Goal: Task Accomplishment & Management: Complete application form

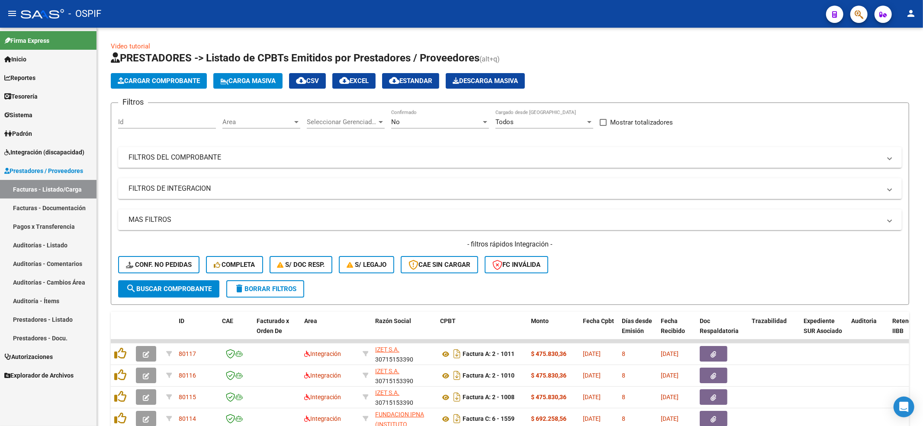
click at [75, 146] on link "Integración (discapacidad)" at bounding box center [48, 152] width 97 height 19
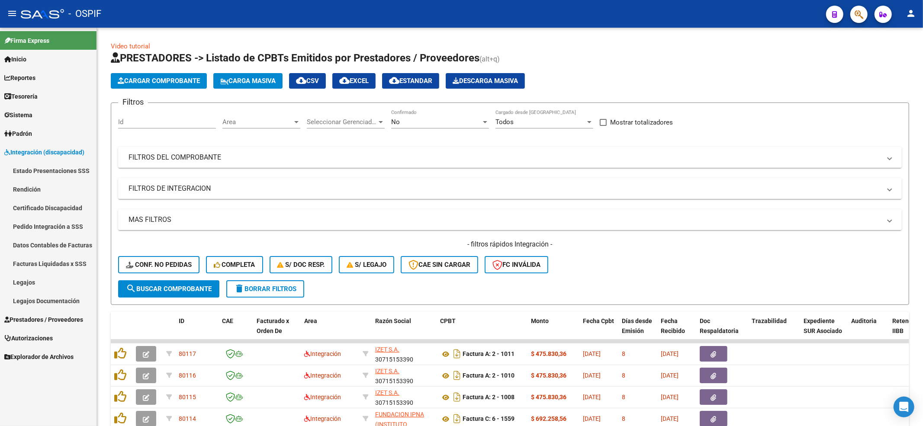
click at [40, 282] on link "Legajos" at bounding box center [48, 282] width 97 height 19
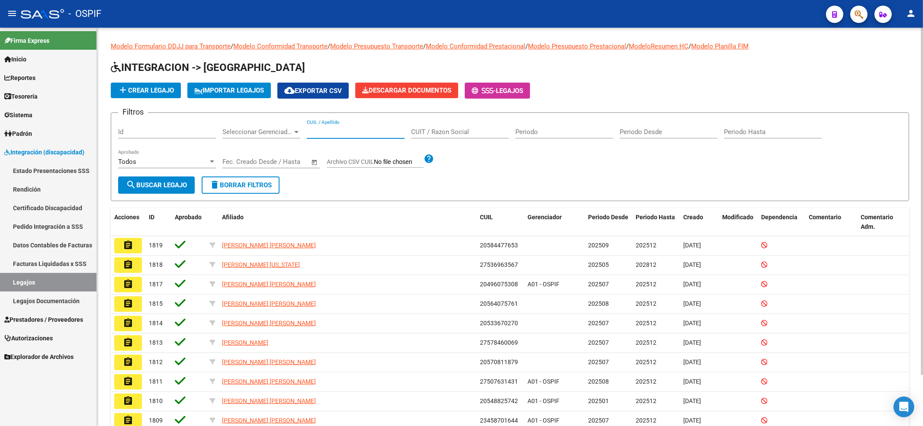
click at [322, 135] on input "CUIL / Apellido" at bounding box center [356, 132] width 98 height 8
paste input "27482173271"
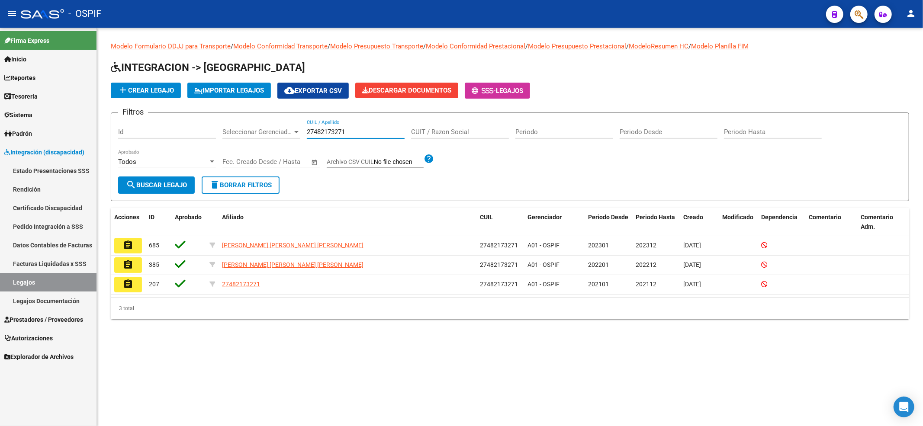
type input "27482173271"
click at [61, 199] on link "Certificado Discapacidad" at bounding box center [48, 208] width 97 height 19
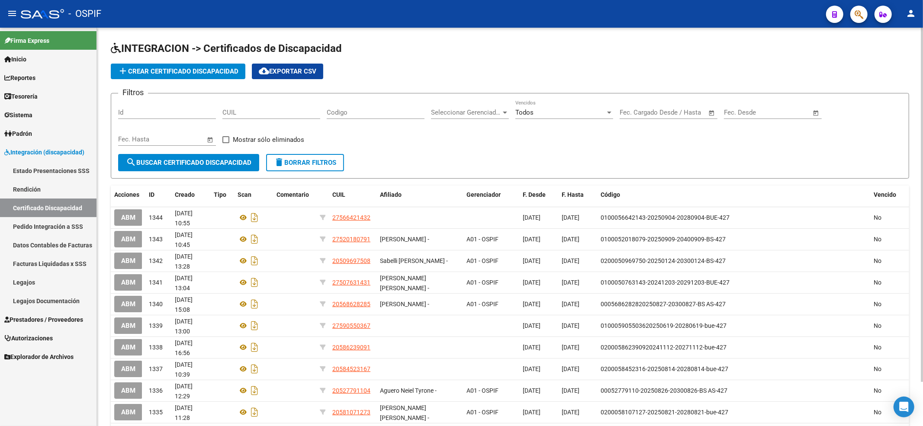
click at [280, 121] on div "CUIL" at bounding box center [271, 113] width 98 height 27
click at [278, 115] on input "CUIL" at bounding box center [271, 113] width 98 height 8
paste input "27-48217327-1"
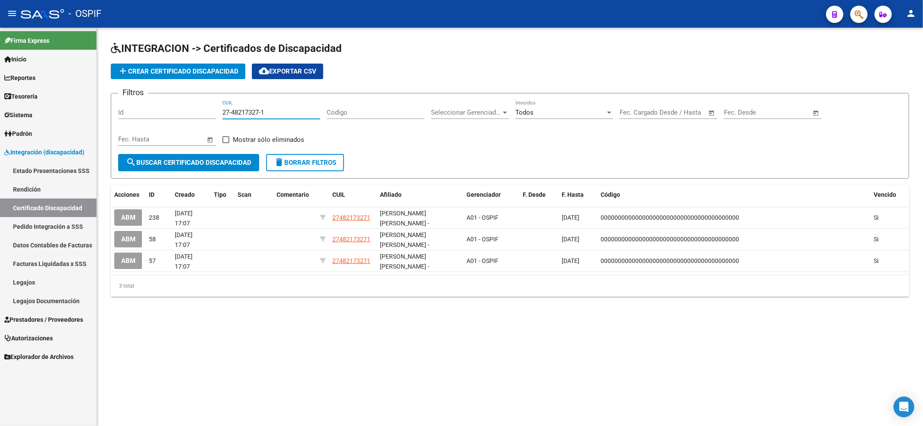
type input "27-48217327-1"
click at [152, 68] on span "add Crear Certificado Discapacidad" at bounding box center [178, 72] width 121 height 8
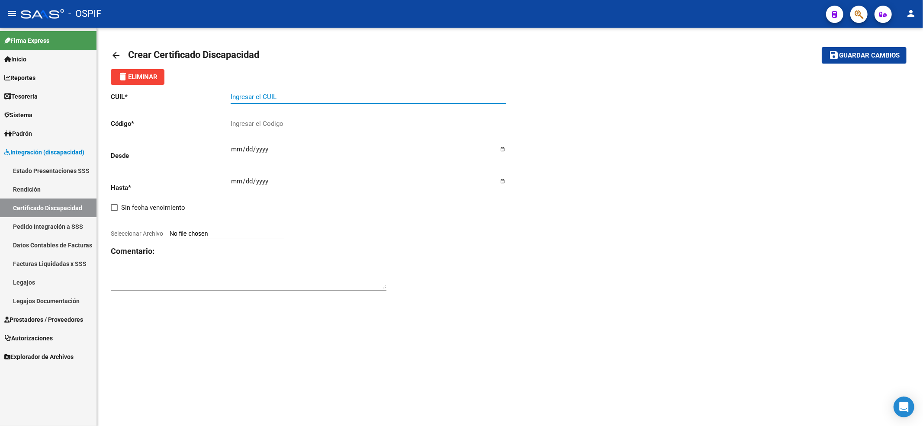
click at [290, 95] on input "Ingresar el CUIL" at bounding box center [369, 97] width 276 height 8
paste input "27-48217327-1"
type input "27-48217327-1"
click at [235, 158] on input "Ingresar fec. Desde" at bounding box center [369, 153] width 276 height 14
type input "[DATE]"
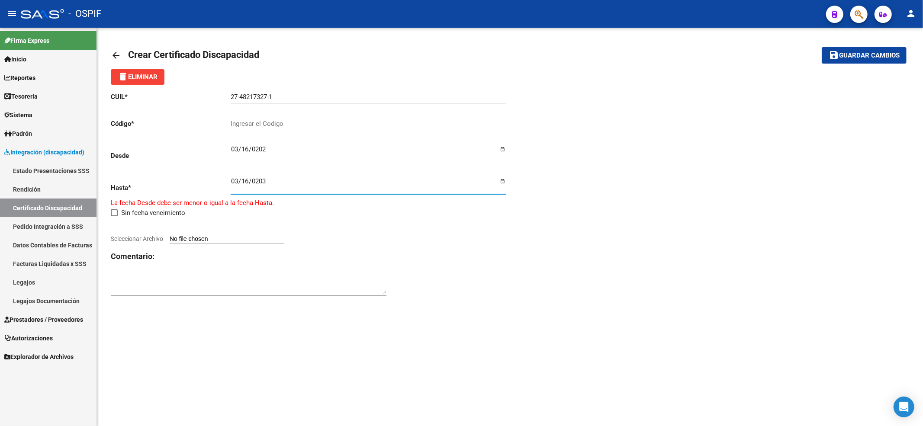
type input "[DATE]"
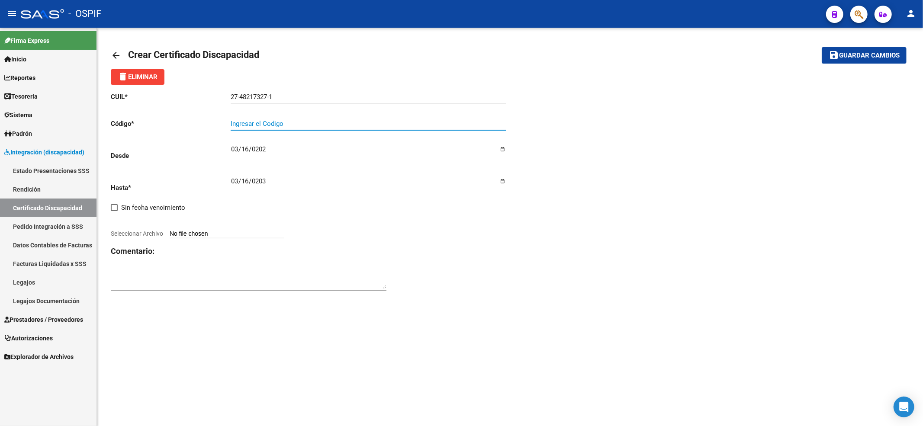
click at [257, 120] on input "Ingresar el Codigo" at bounding box center [369, 124] width 276 height 8
paste input "-01-00048217327-20230316-20330316-BS AS-427"
type input "-01-00048217327-20230316-20330316-BS AS-427"
click at [253, 238] on input "Seleccionar Archivo" at bounding box center [227, 234] width 115 height 8
type input "C:\fakepath\[PERSON_NAME] [PERSON_NAME] [PERSON_NAME] vto 2033.pdf"
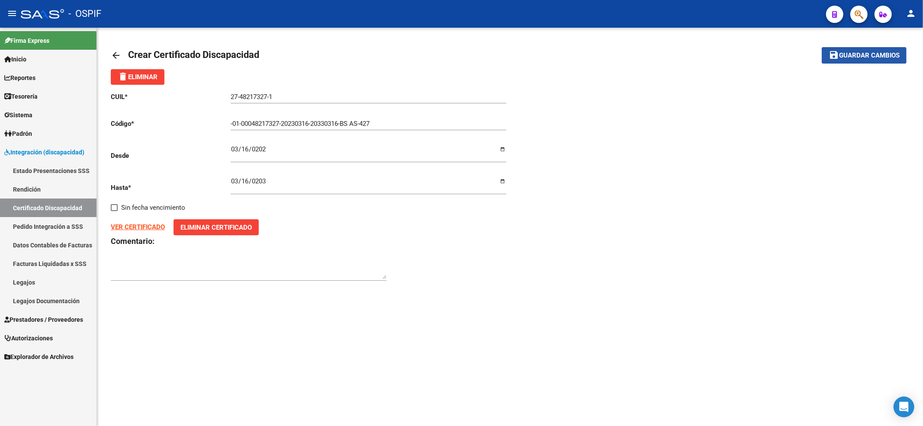
click at [847, 53] on span "Guardar cambios" at bounding box center [869, 56] width 61 height 8
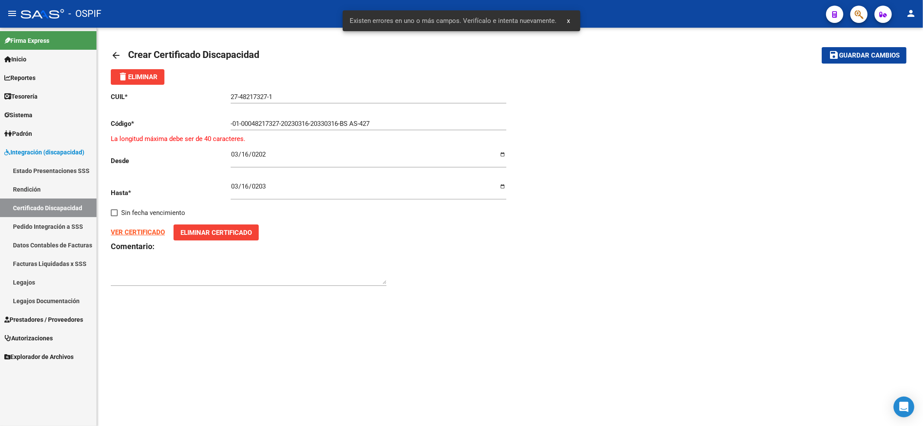
click at [239, 124] on input "-01-00048217327-20230316-20330316-BS AS-427" at bounding box center [369, 124] width 276 height 8
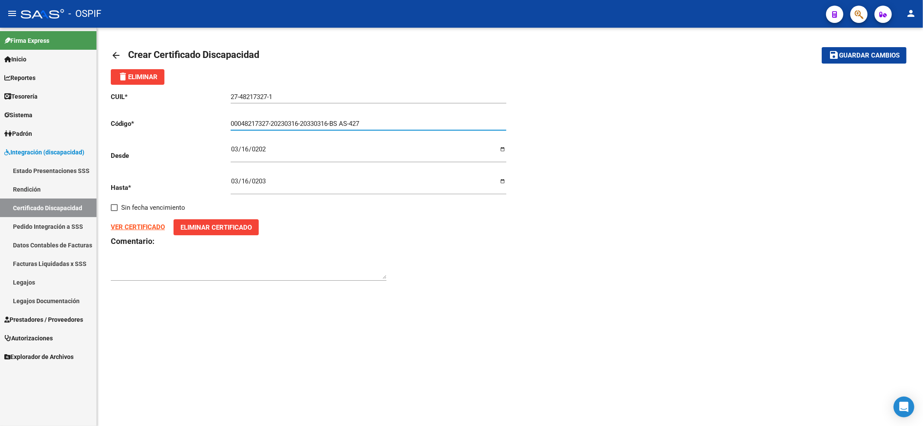
type input "00048217327-20230316-20330316-BS AS-427"
click at [897, 52] on span "Guardar cambios" at bounding box center [869, 56] width 61 height 8
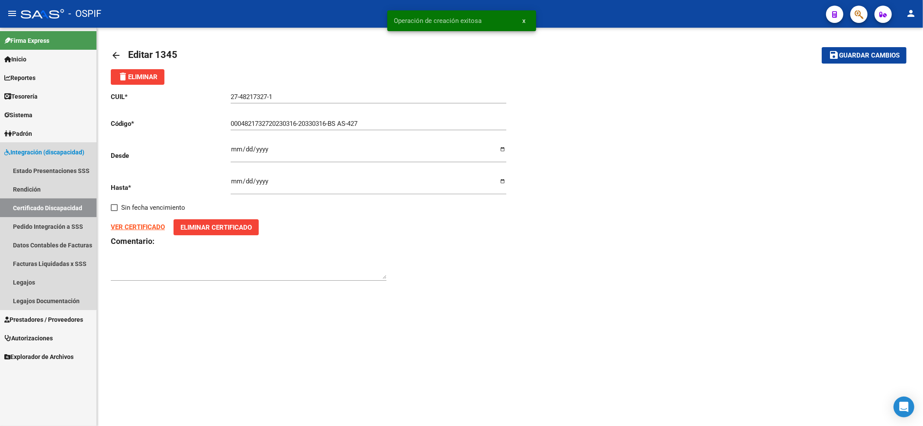
click at [35, 209] on link "Certificado Discapacidad" at bounding box center [48, 208] width 97 height 19
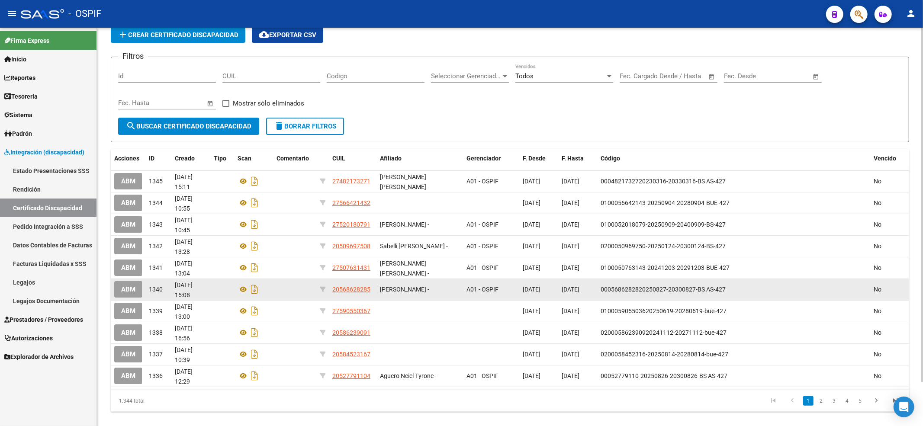
scroll to position [49, 0]
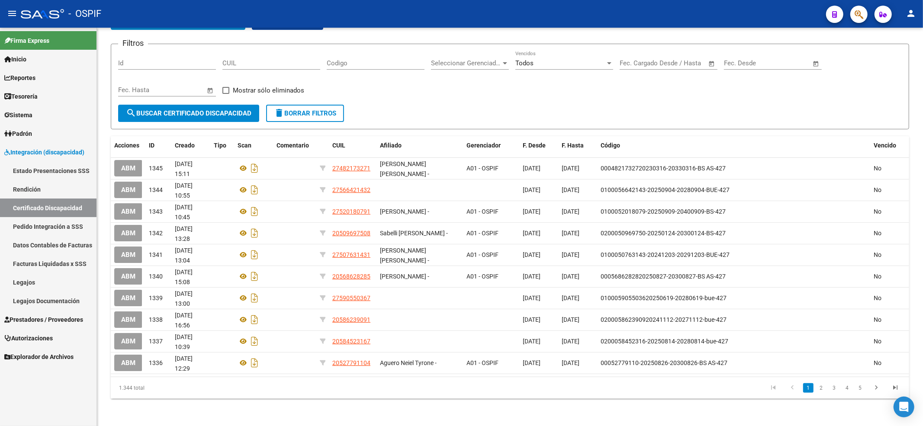
click at [46, 304] on link "Legajos Documentación" at bounding box center [48, 301] width 97 height 19
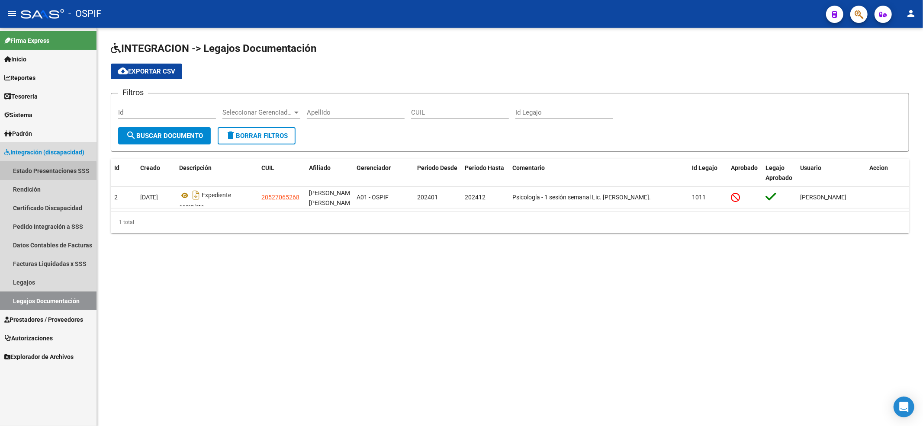
click at [35, 172] on link "Estado Presentaciones SSS" at bounding box center [48, 170] width 97 height 19
